Goal: Check status: Check status

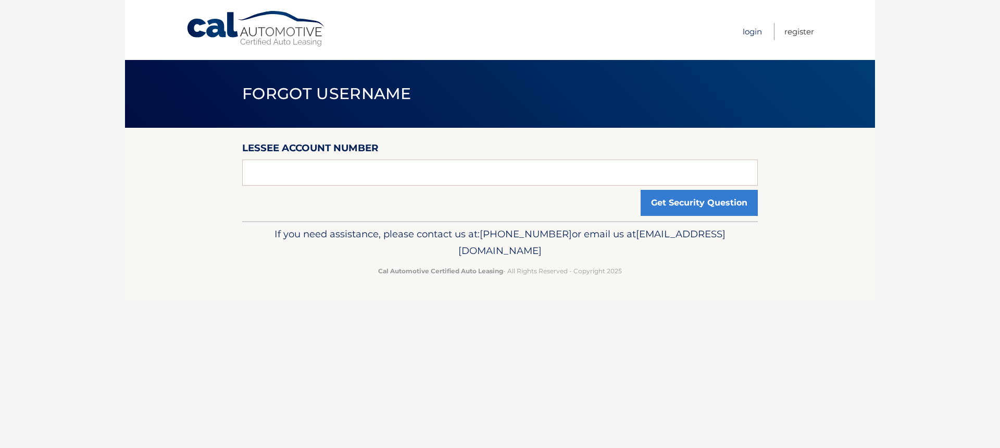
click at [756, 32] on link "Login" at bounding box center [752, 31] width 19 height 17
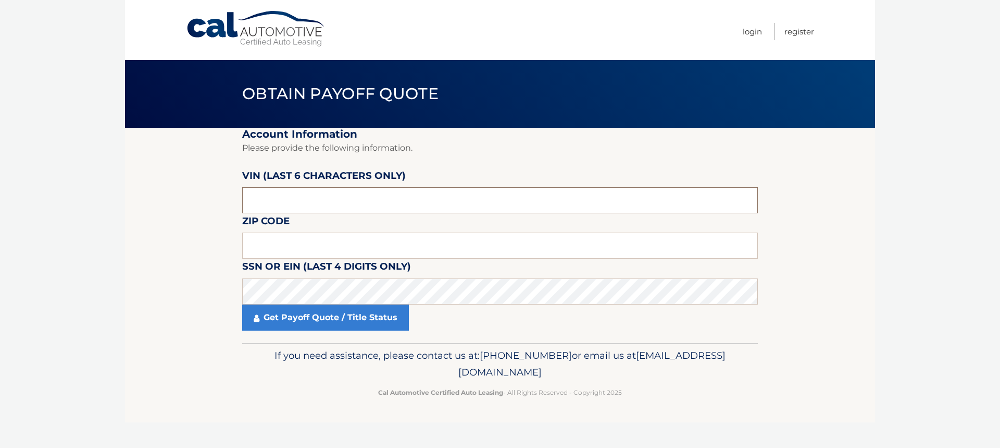
click at [315, 197] on input "text" at bounding box center [500, 200] width 516 height 26
type input "146056"
click at [276, 240] on input "text" at bounding box center [500, 245] width 516 height 26
type input "3323"
drag, startPoint x: 276, startPoint y: 240, endPoint x: 232, endPoint y: 254, distance: 46.0
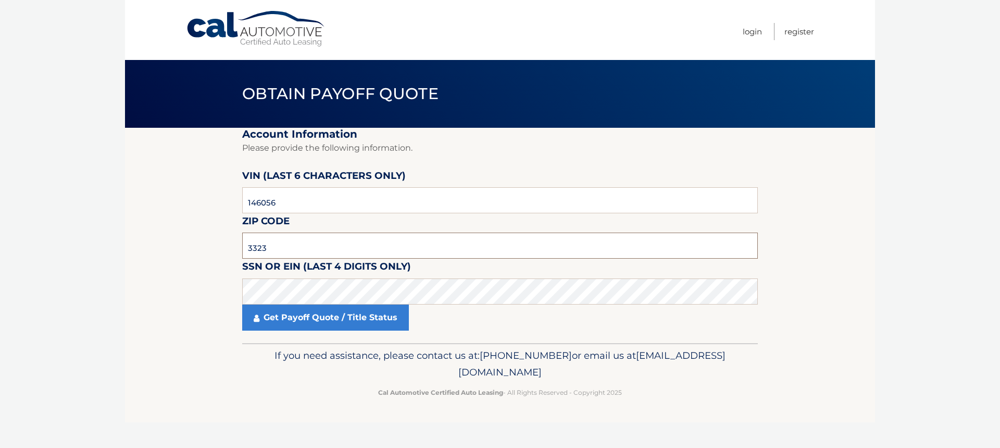
click at [232, 254] on section "Account Information Please provide the following information. [PERSON_NAME] (la…" at bounding box center [500, 235] width 750 height 215
type input "33323"
drag, startPoint x: 315, startPoint y: 257, endPoint x: 149, endPoint y: 250, distance: 165.9
click at [187, 257] on section "Account Information Please provide the following information. [PERSON_NAME] (la…" at bounding box center [500, 235] width 750 height 215
click at [271, 273] on label "SSN or EIN (last 4 digits only)" at bounding box center [326, 267] width 169 height 19
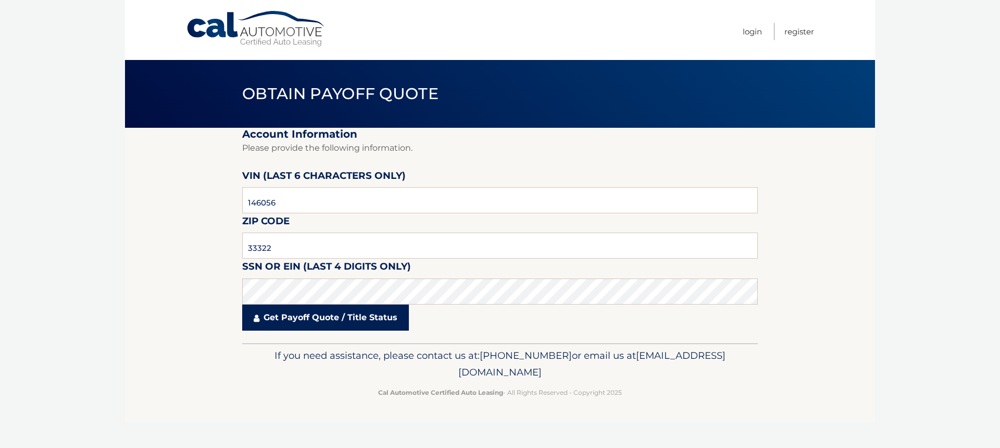
click at [289, 321] on link "Get Payoff Quote / Title Status" at bounding box center [325, 317] width 167 height 26
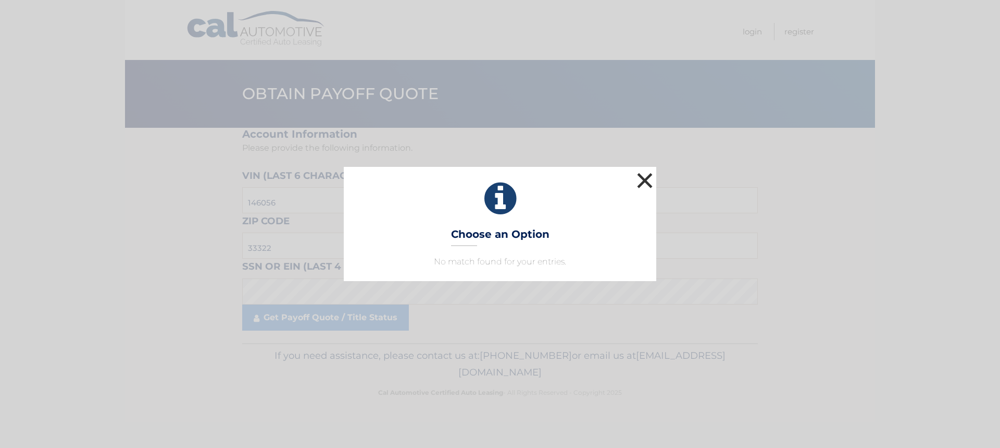
click at [645, 180] on button "×" at bounding box center [645, 180] width 21 height 21
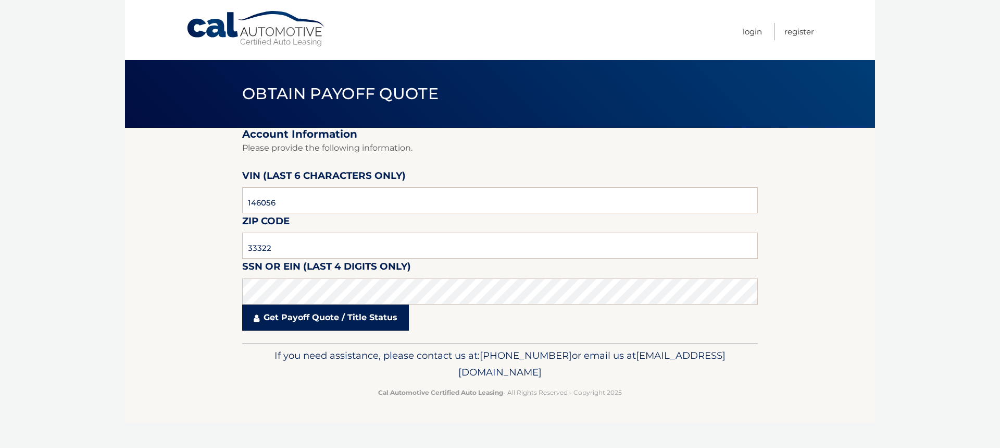
click at [330, 314] on link "Get Payoff Quote / Title Status" at bounding box center [325, 317] width 167 height 26
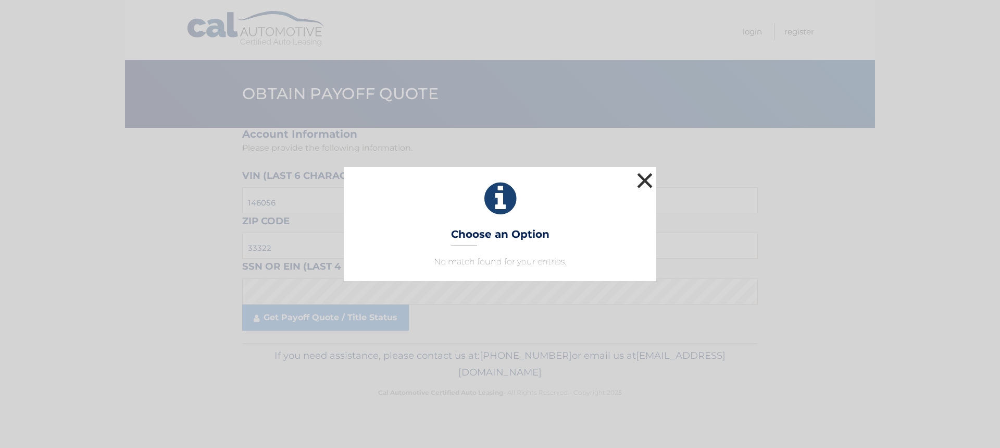
click at [645, 179] on button "×" at bounding box center [645, 180] width 21 height 21
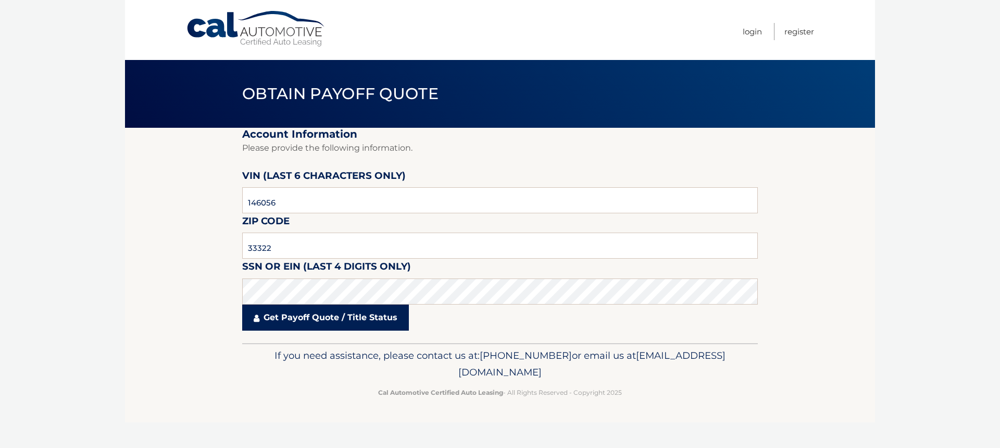
click at [332, 318] on link "Get Payoff Quote / Title Status" at bounding box center [325, 317] width 167 height 26
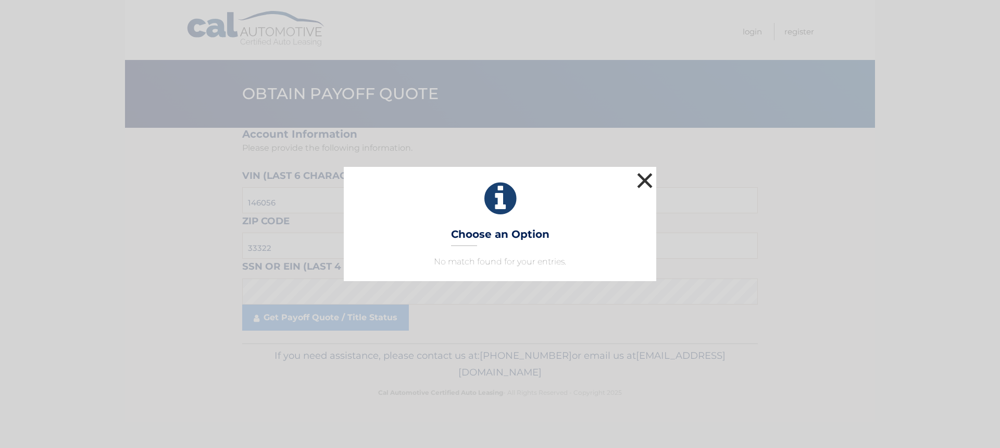
click at [646, 175] on button "×" at bounding box center [645, 180] width 21 height 21
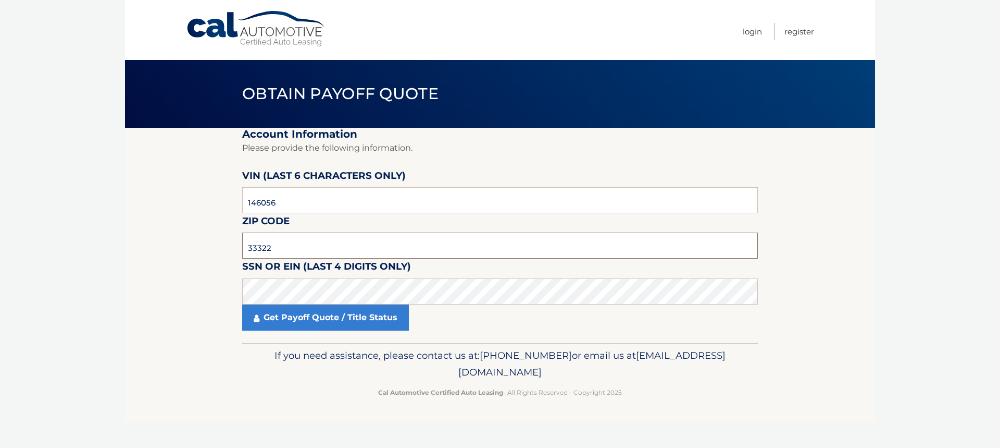
click at [308, 249] on input "33322" at bounding box center [500, 245] width 516 height 26
type input "3"
type input "33323"
click at [145, 290] on section "Account Information Please provide the following information. [PERSON_NAME] (la…" at bounding box center [500, 235] width 750 height 215
click at [311, 315] on link "Get Payoff Quote / Title Status" at bounding box center [325, 317] width 167 height 26
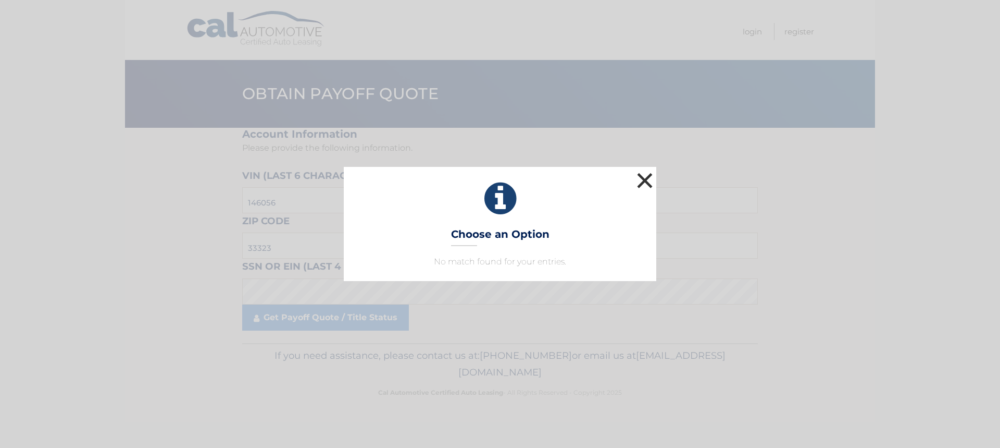
click at [648, 179] on button "×" at bounding box center [645, 180] width 21 height 21
